Goal: Task Accomplishment & Management: Manage account settings

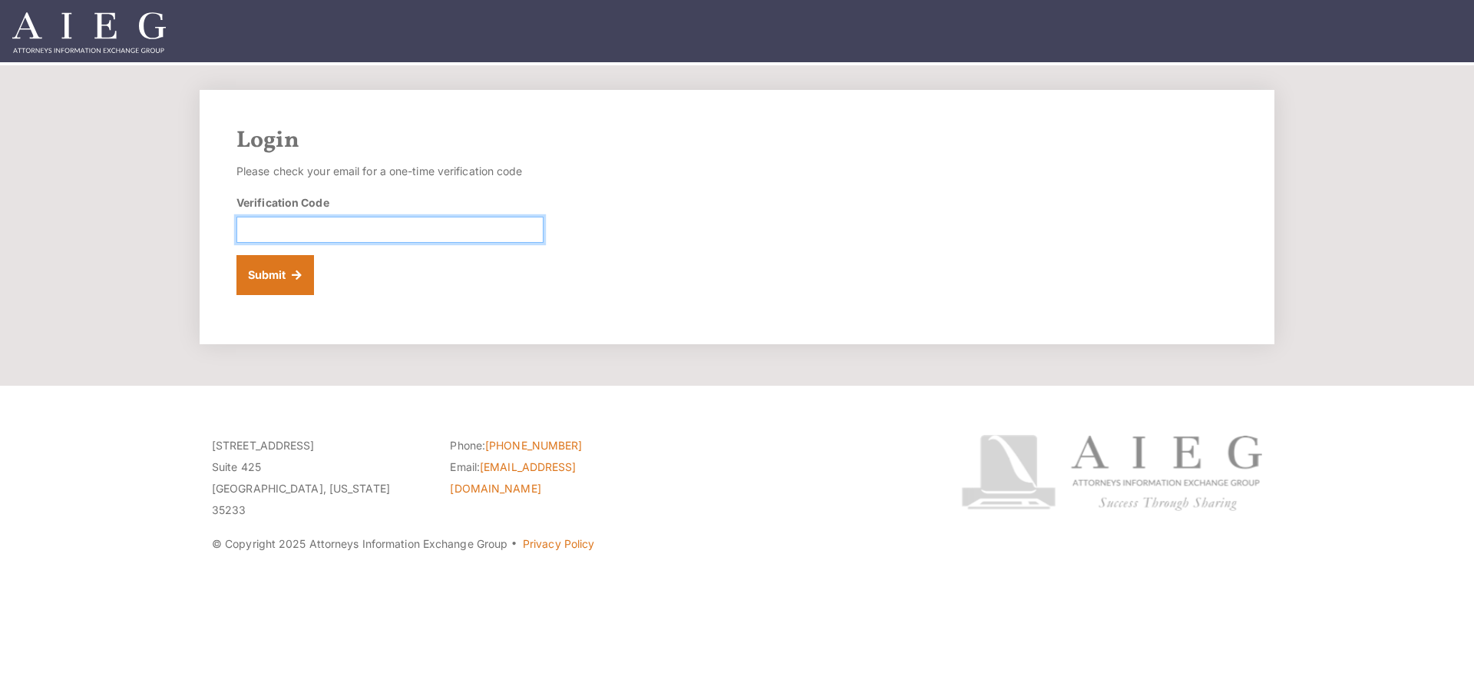
click at [361, 223] on input "Verification Code" at bounding box center [390, 230] width 307 height 26
click at [505, 235] on input "Verification Code" at bounding box center [390, 230] width 307 height 26
click at [508, 231] on input "Verification Code" at bounding box center [390, 230] width 307 height 26
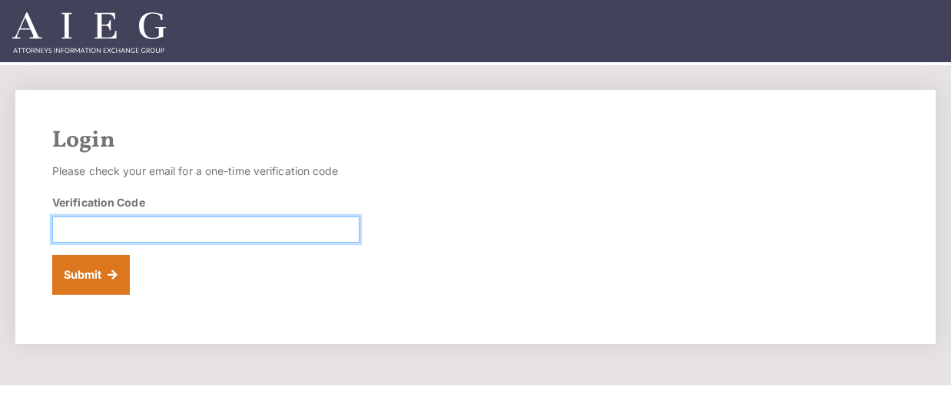
click at [78, 237] on input "Verification Code" at bounding box center [205, 230] width 307 height 26
paste input "431778"
type input "431778"
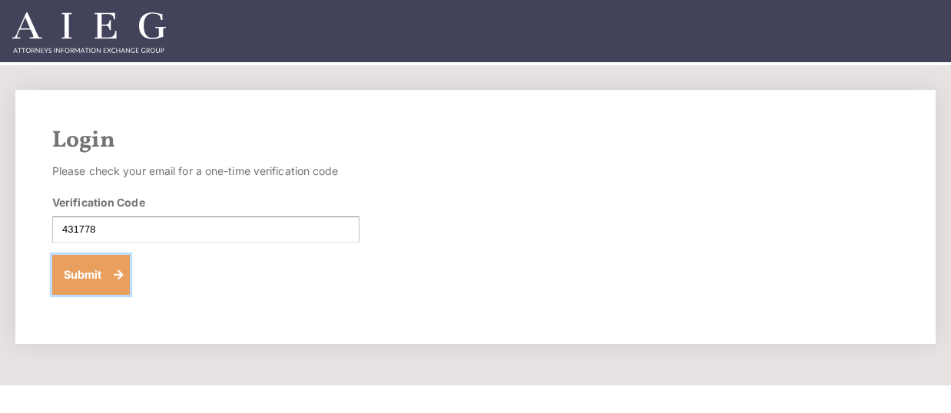
click at [78, 281] on button "Submit" at bounding box center [91, 275] width 78 height 40
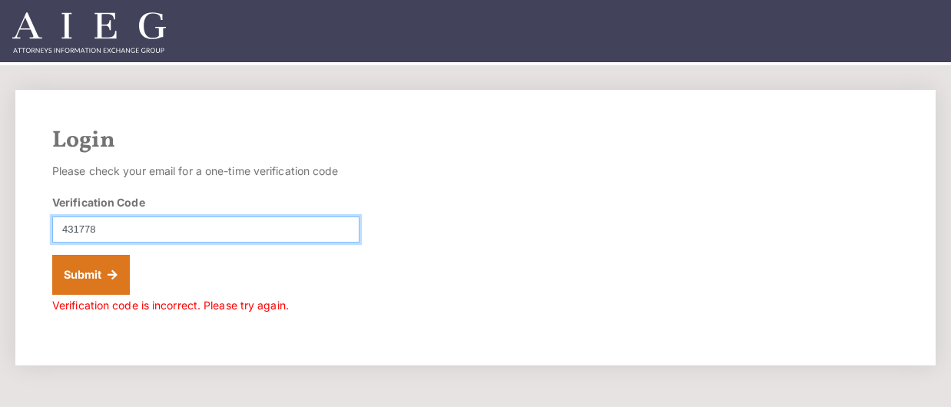
click at [65, 231] on input "431778" at bounding box center [205, 230] width 307 height 26
type input "431778"
click at [52, 255] on button "Submit" at bounding box center [91, 275] width 78 height 40
